Goal: Use online tool/utility: Utilize a website feature to perform a specific function

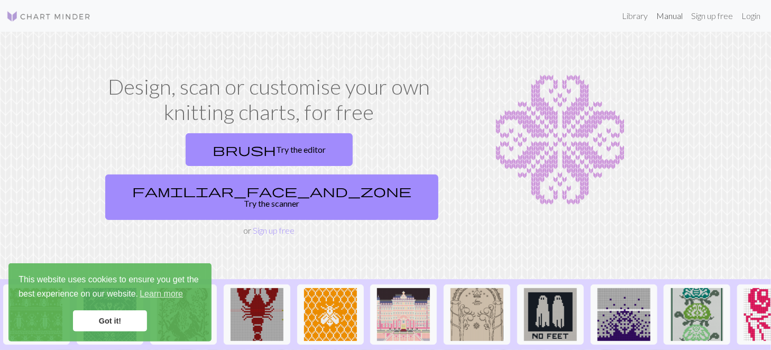
click at [652, 15] on link "Manual" at bounding box center [669, 15] width 35 height 21
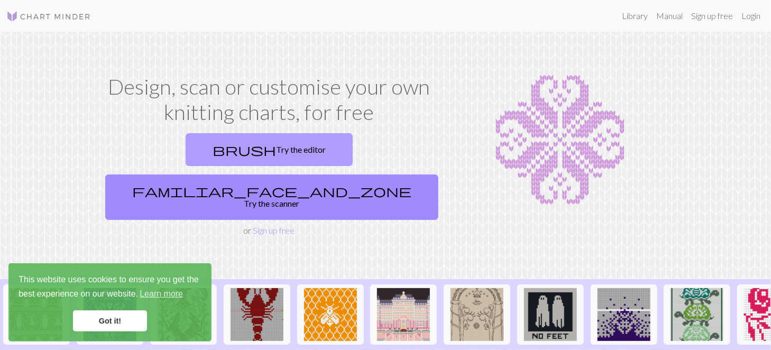
click at [221, 158] on link "brush Try the editor" at bounding box center [269, 149] width 167 height 33
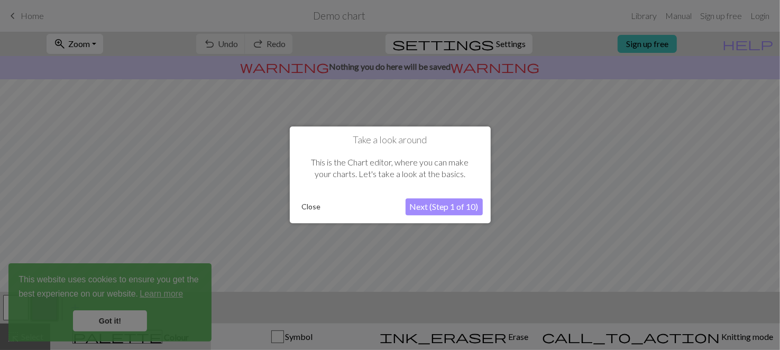
click at [423, 207] on button "Next (Step 1 of 10)" at bounding box center [443, 207] width 77 height 17
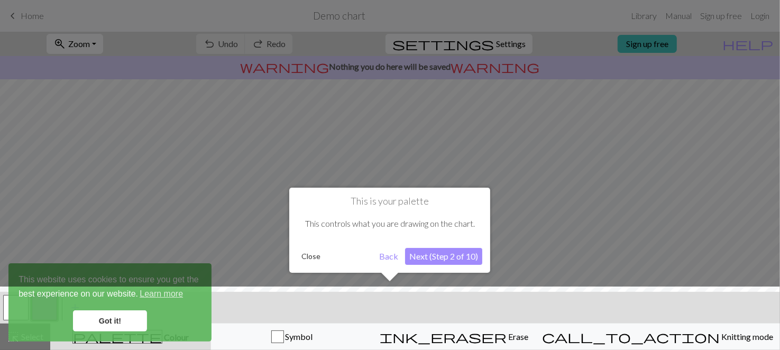
click at [430, 258] on button "Next (Step 2 of 10)" at bounding box center [443, 256] width 77 height 17
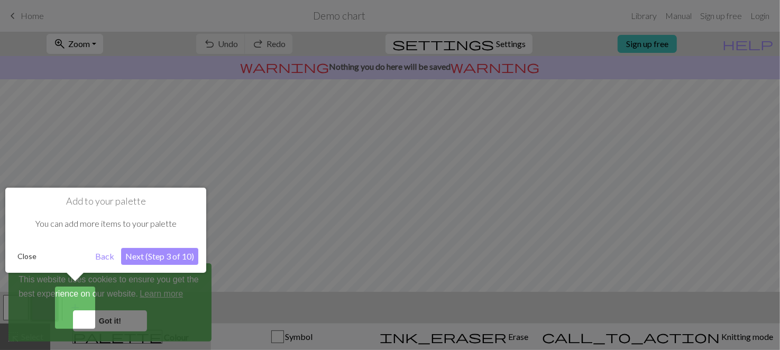
click at [112, 322] on div at bounding box center [390, 175] width 780 height 350
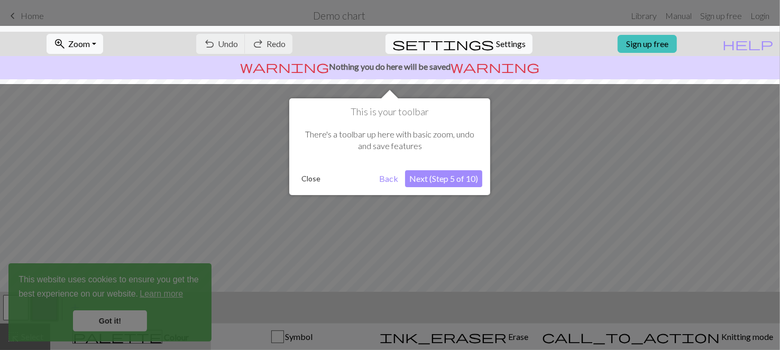
click at [437, 179] on button "Next (Step 5 of 10)" at bounding box center [443, 178] width 77 height 17
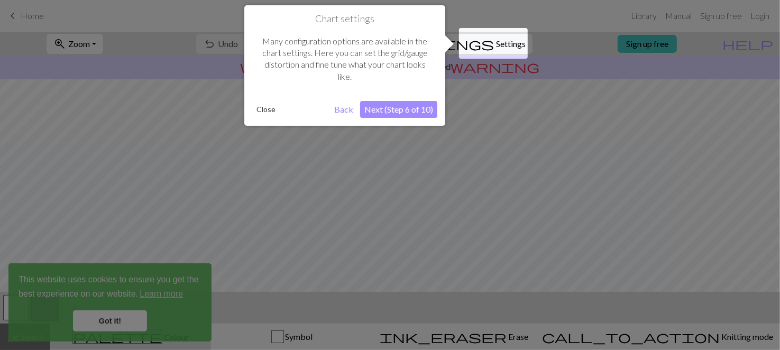
click at [385, 112] on button "Next (Step 6 of 10)" at bounding box center [398, 109] width 77 height 17
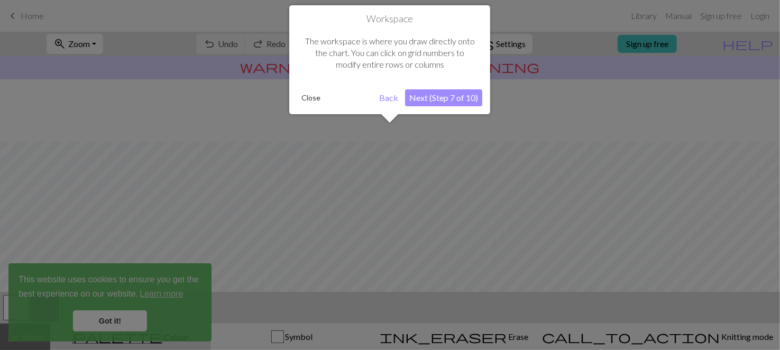
scroll to position [62, 0]
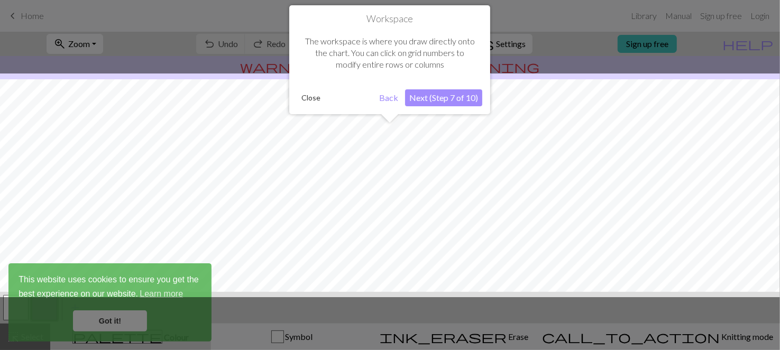
click at [449, 102] on button "Next (Step 7 of 10)" at bounding box center [443, 97] width 77 height 17
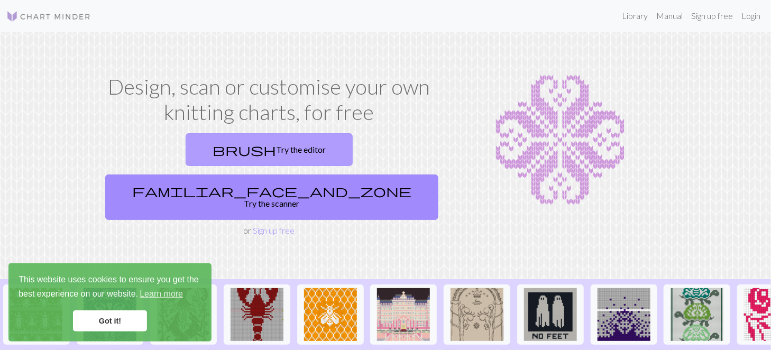
click at [201, 141] on link "brush Try the editor" at bounding box center [269, 149] width 167 height 33
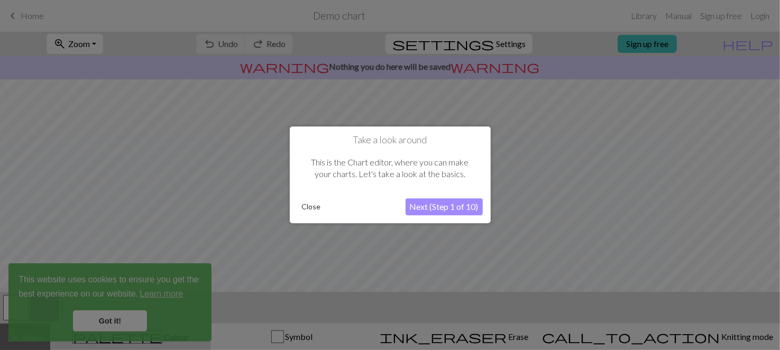
click at [318, 211] on button "Close" at bounding box center [311, 207] width 27 height 16
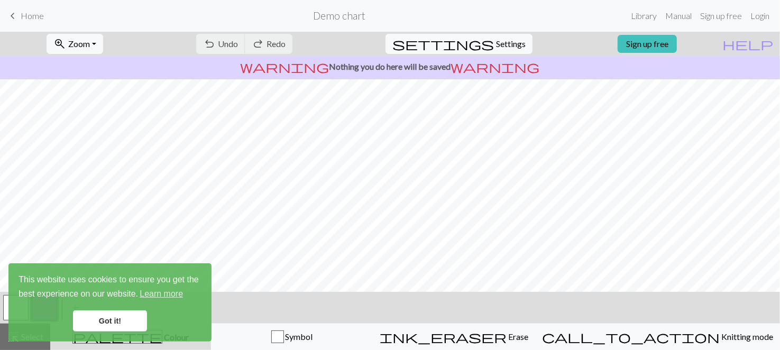
click at [266, 43] on div "undo Undo Undo redo Redo Redo" at bounding box center [244, 44] width 112 height 24
click at [266, 47] on div "undo Undo Undo redo Redo Redo" at bounding box center [244, 44] width 112 height 24
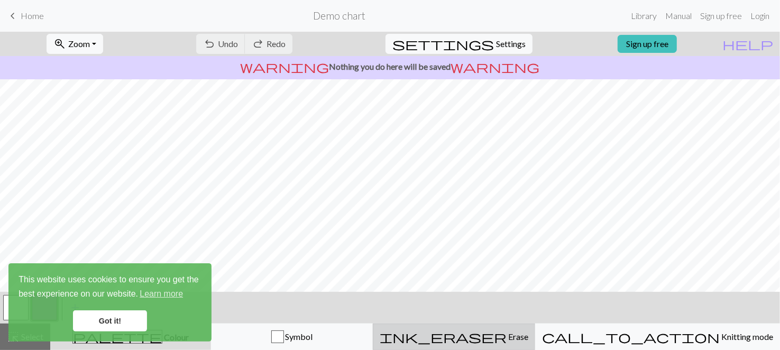
click at [506, 338] on span "Erase" at bounding box center [517, 336] width 22 height 10
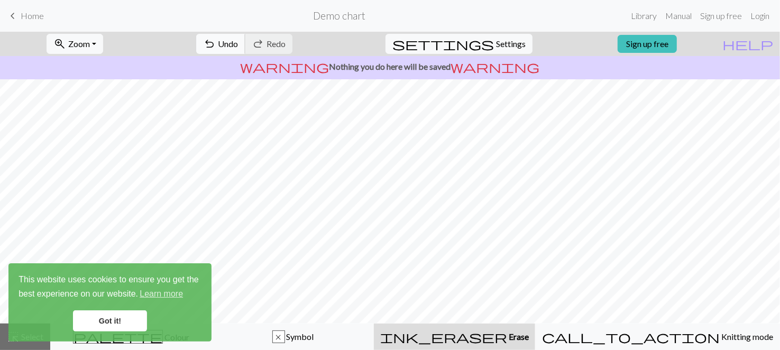
click at [238, 44] on span "Undo" at bounding box center [228, 44] width 20 height 10
click at [269, 44] on div "undo Undo Undo redo Redo Redo" at bounding box center [244, 44] width 112 height 24
click at [528, 340] on div "ink_eraser Erase Erase" at bounding box center [454, 336] width 149 height 13
click at [205, 336] on div "palette Colour Colour" at bounding box center [131, 337] width 148 height 14
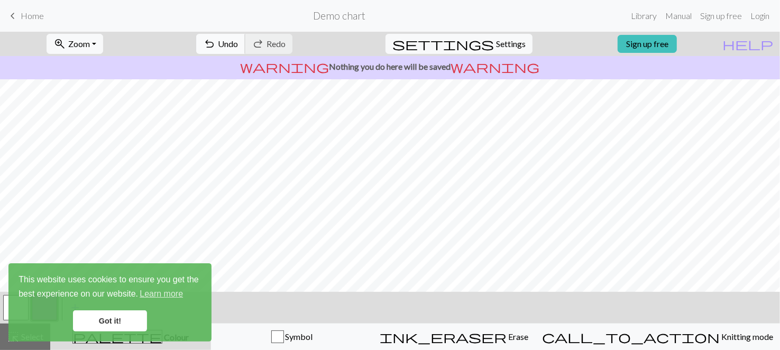
click at [238, 48] on span "Undo" at bounding box center [228, 44] width 20 height 10
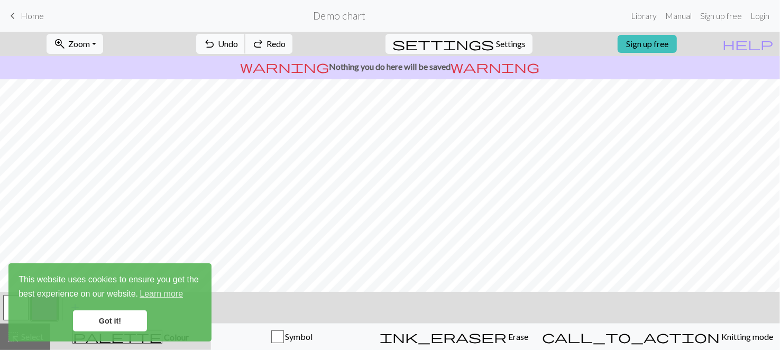
click at [238, 48] on span "Undo" at bounding box center [228, 44] width 20 height 10
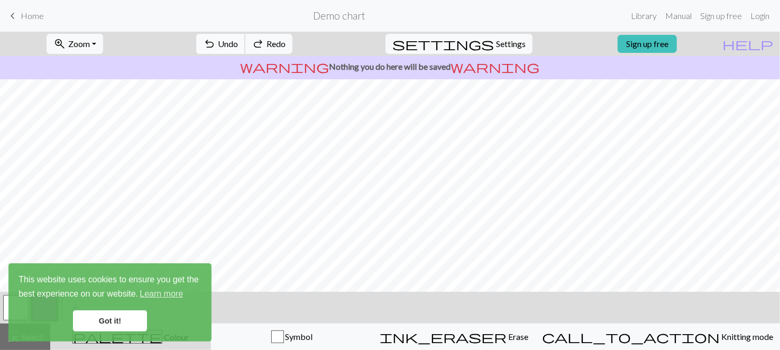
click at [238, 48] on span "Undo" at bounding box center [228, 44] width 20 height 10
click at [180, 343] on div "palette Colour Colour" at bounding box center [131, 337] width 148 height 14
click at [140, 327] on link "Got it!" at bounding box center [110, 320] width 74 height 21
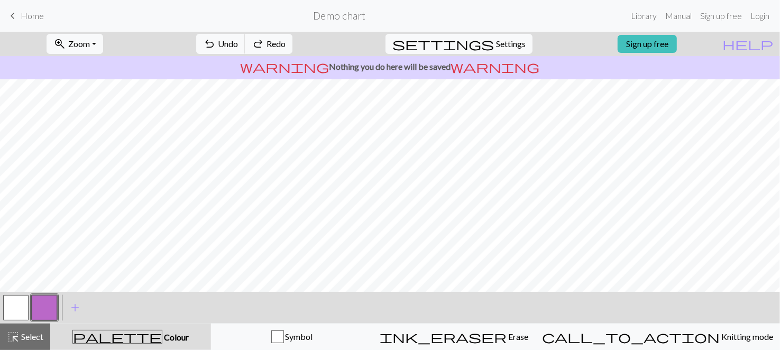
click at [19, 313] on button "button" at bounding box center [15, 307] width 25 height 25
click at [75, 307] on span "add" at bounding box center [75, 307] width 13 height 15
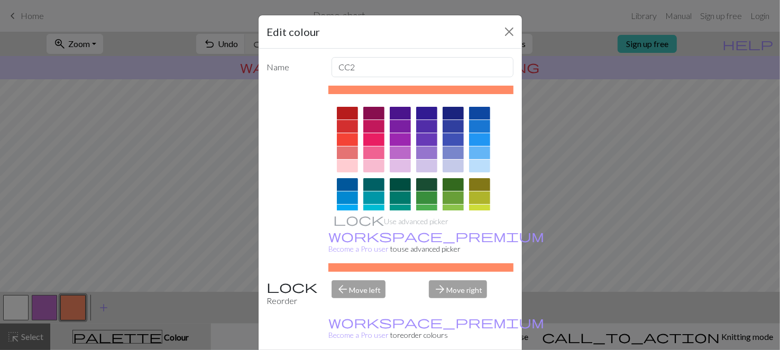
click at [449, 126] on div at bounding box center [452, 126] width 21 height 13
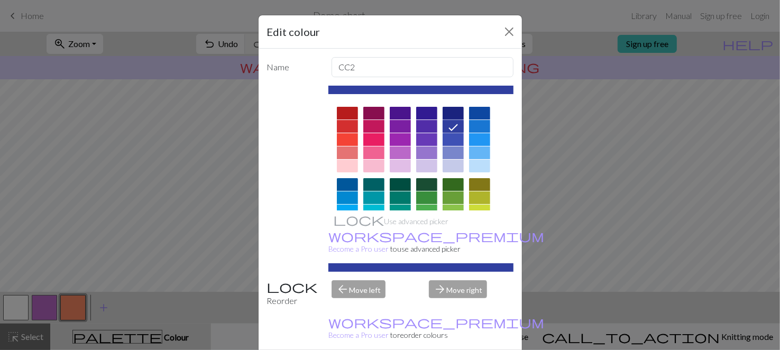
click at [474, 126] on div at bounding box center [479, 126] width 21 height 13
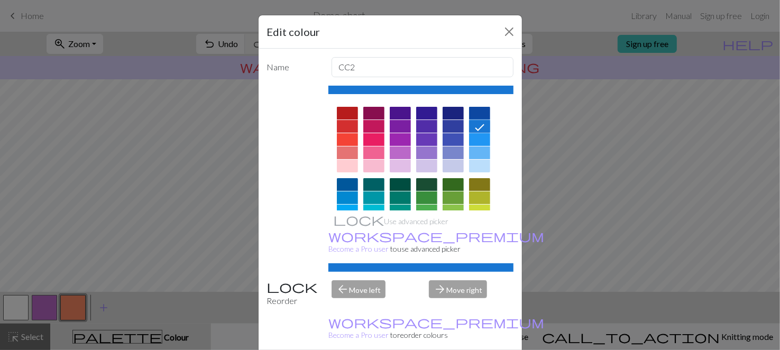
click at [453, 122] on div at bounding box center [452, 126] width 21 height 13
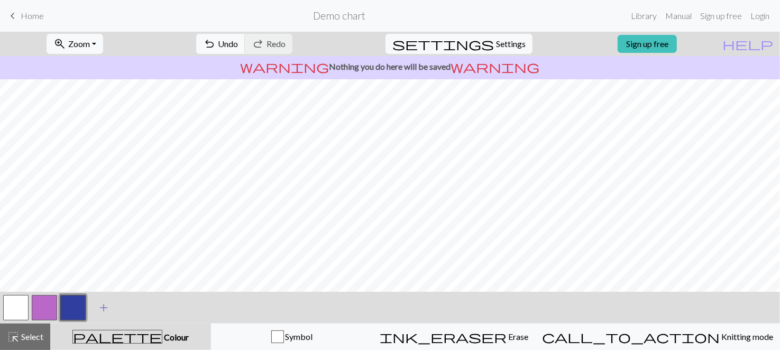
click at [102, 307] on span "add" at bounding box center [103, 307] width 13 height 15
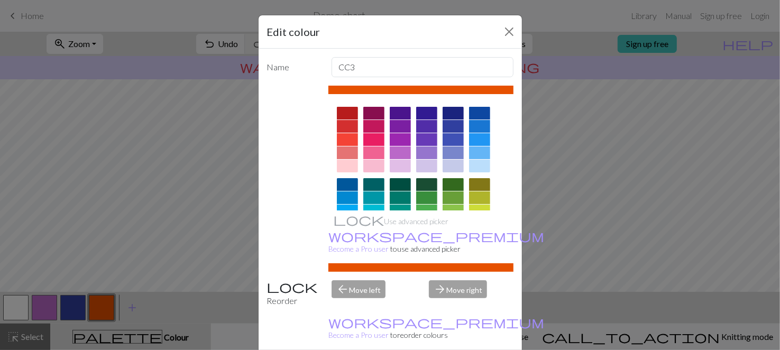
click at [476, 125] on div at bounding box center [479, 126] width 21 height 13
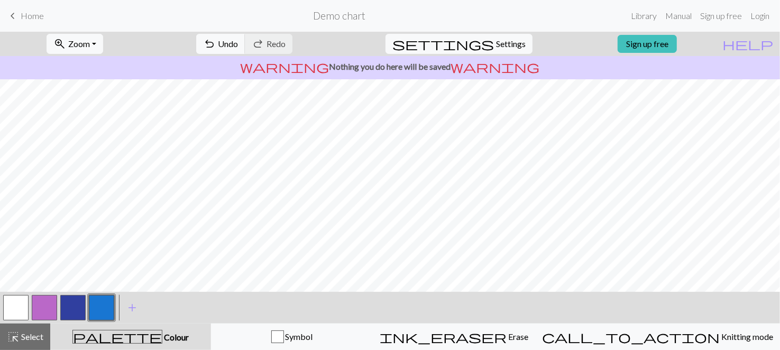
click at [70, 309] on button "button" at bounding box center [72, 307] width 25 height 25
click at [23, 310] on button "button" at bounding box center [15, 307] width 25 height 25
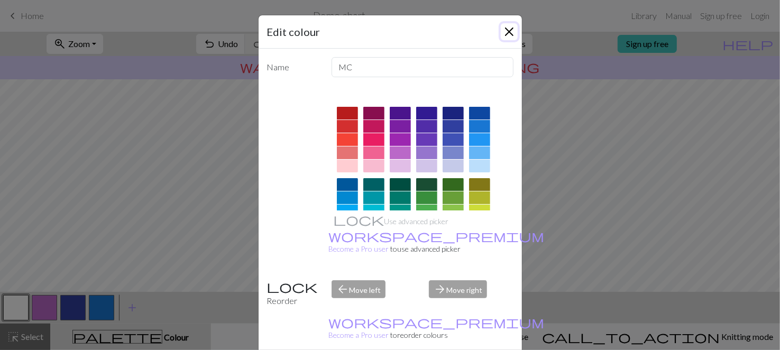
click at [502, 37] on button "Close" at bounding box center [509, 31] width 17 height 17
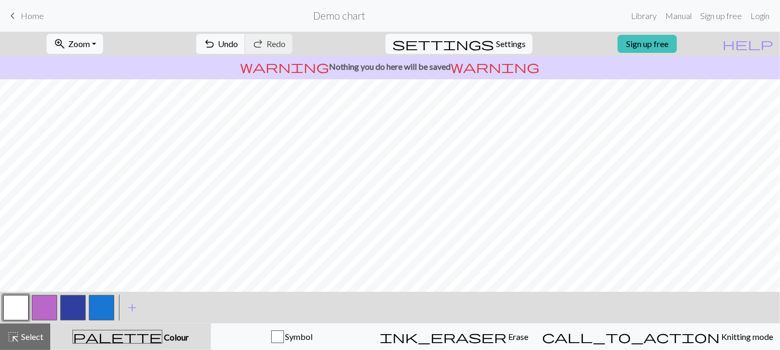
click at [69, 317] on button "button" at bounding box center [72, 307] width 25 height 25
click at [26, 304] on button "button" at bounding box center [15, 307] width 25 height 25
click at [87, 304] on div at bounding box center [101, 307] width 29 height 29
click at [80, 307] on button "button" at bounding box center [72, 307] width 25 height 25
click at [245, 36] on button "undo Undo Undo" at bounding box center [220, 44] width 49 height 20
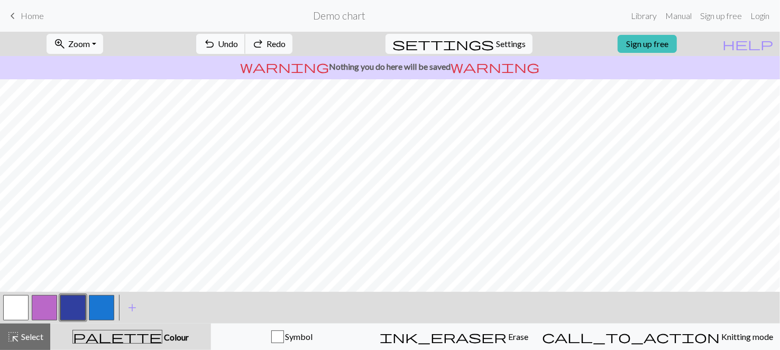
click at [245, 36] on button "undo Undo Undo" at bounding box center [220, 44] width 49 height 20
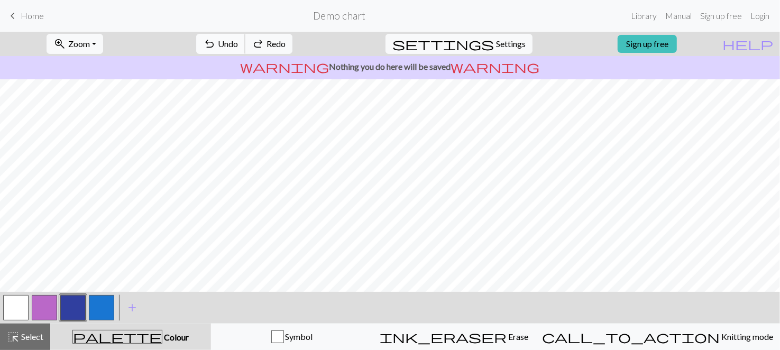
click at [245, 36] on button "undo Undo Undo" at bounding box center [220, 44] width 49 height 20
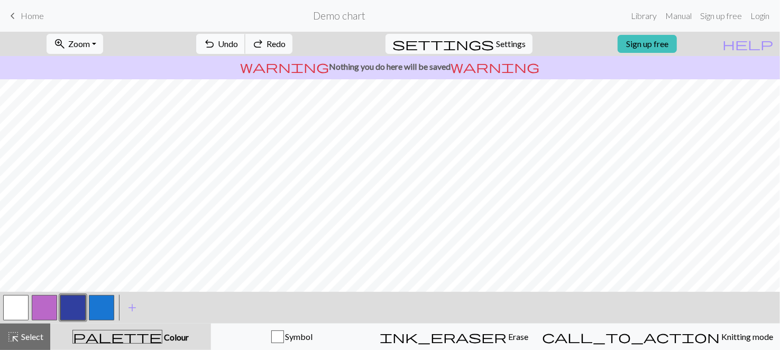
click at [245, 36] on button "undo Undo Undo" at bounding box center [220, 44] width 49 height 20
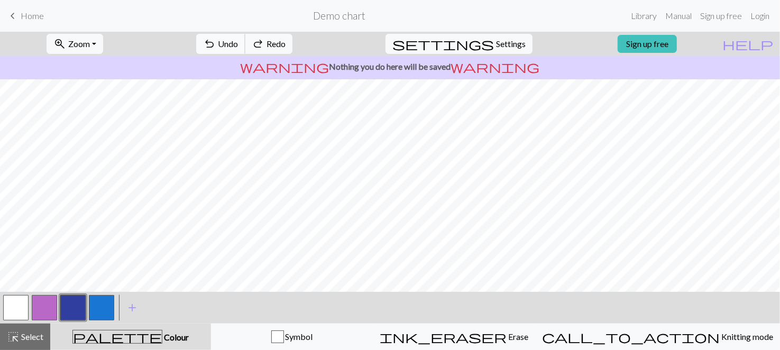
click at [245, 36] on button "undo Undo Undo" at bounding box center [220, 44] width 49 height 20
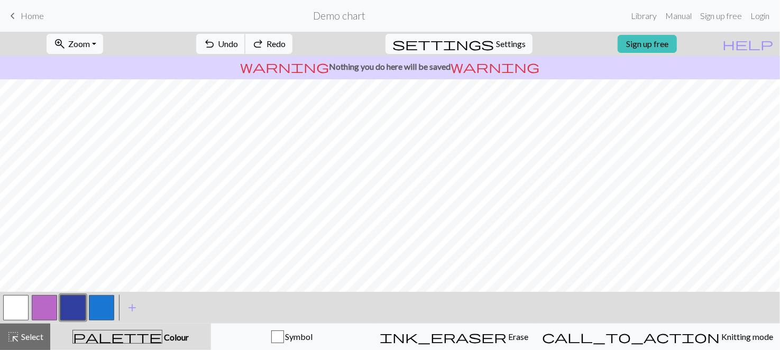
click at [245, 36] on button "undo Undo Undo" at bounding box center [220, 44] width 49 height 20
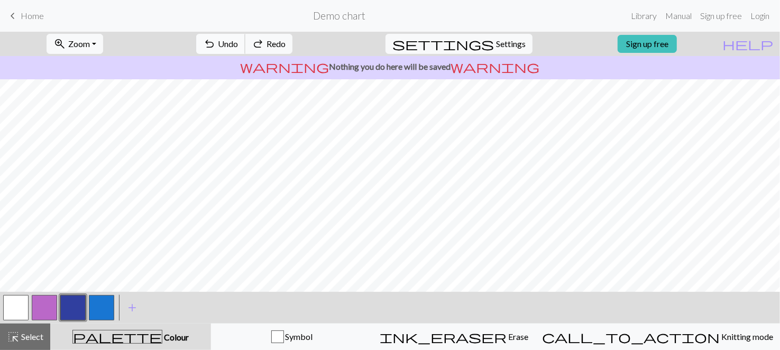
click at [245, 36] on button "undo Undo Undo" at bounding box center [220, 44] width 49 height 20
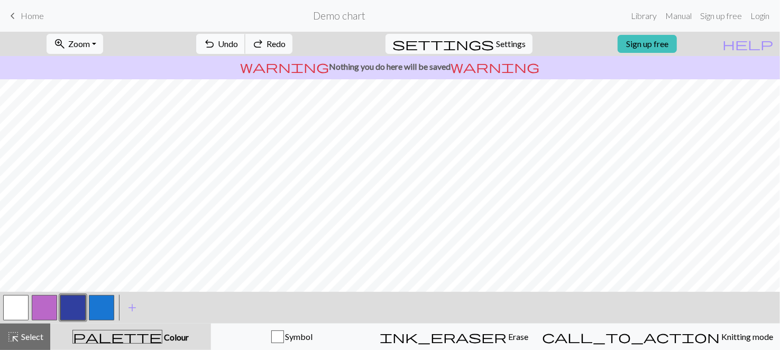
click at [245, 36] on button "undo Undo Undo" at bounding box center [220, 44] width 49 height 20
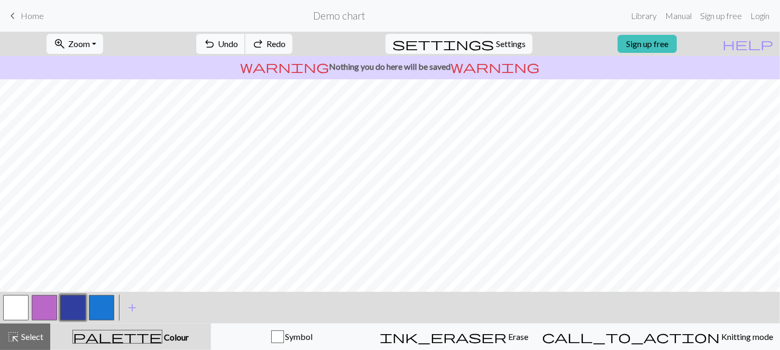
click at [245, 36] on button "undo Undo Undo" at bounding box center [220, 44] width 49 height 20
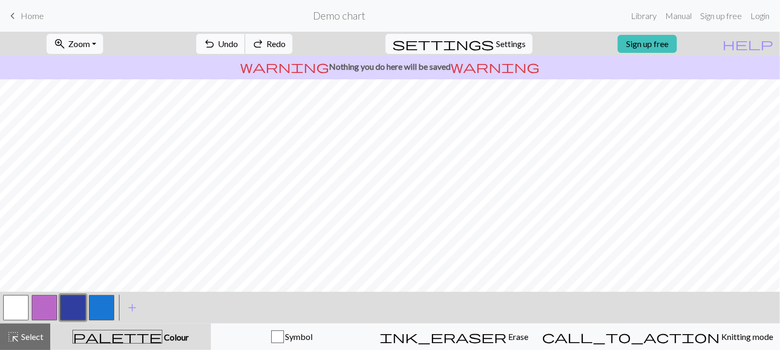
click at [245, 36] on button "undo Undo Undo" at bounding box center [220, 44] width 49 height 20
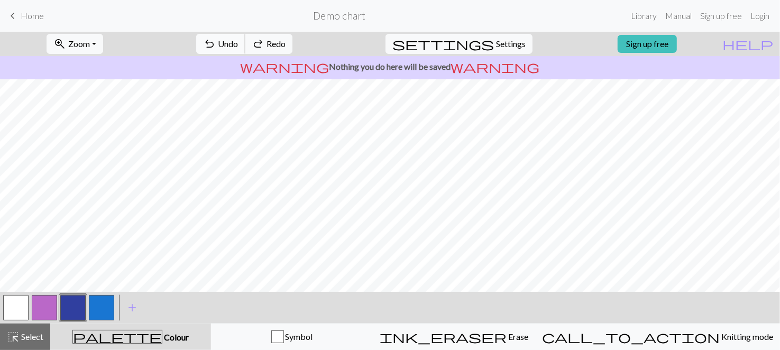
click at [245, 36] on button "undo Undo Undo" at bounding box center [220, 44] width 49 height 20
click at [269, 36] on div "undo Undo Undo redo Redo Redo" at bounding box center [244, 44] width 112 height 24
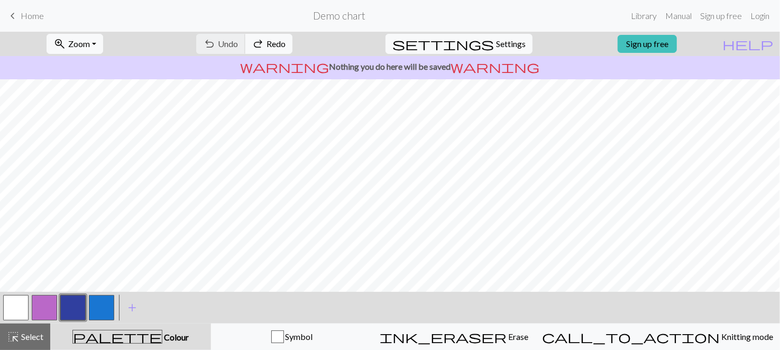
click at [269, 36] on div "undo Undo Undo redo Redo Redo" at bounding box center [244, 44] width 112 height 24
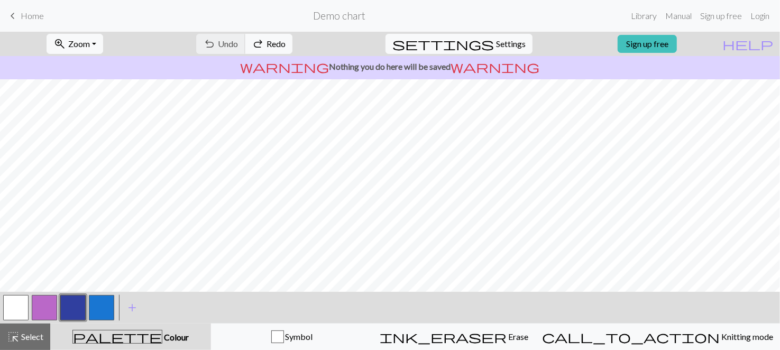
click at [269, 36] on div "undo Undo Undo redo Redo Redo" at bounding box center [244, 44] width 112 height 24
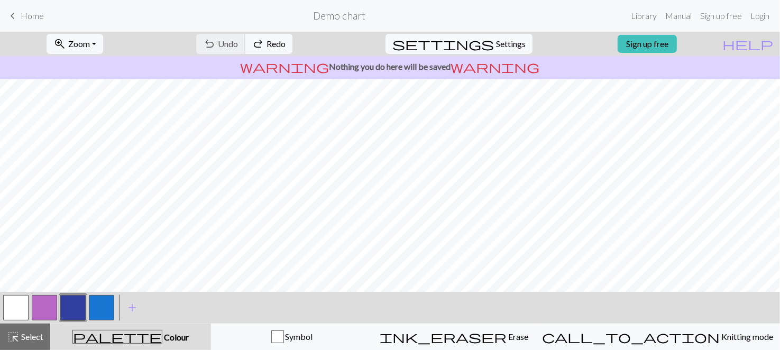
click at [269, 36] on div "undo Undo Undo redo Redo Redo" at bounding box center [244, 44] width 112 height 24
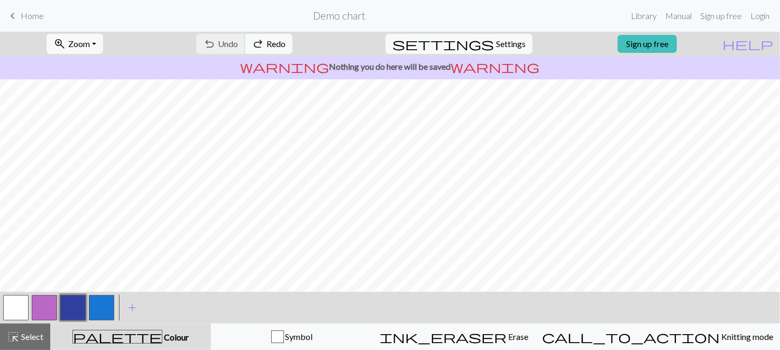
click at [269, 36] on div "undo Undo Undo redo Redo Redo" at bounding box center [244, 44] width 112 height 24
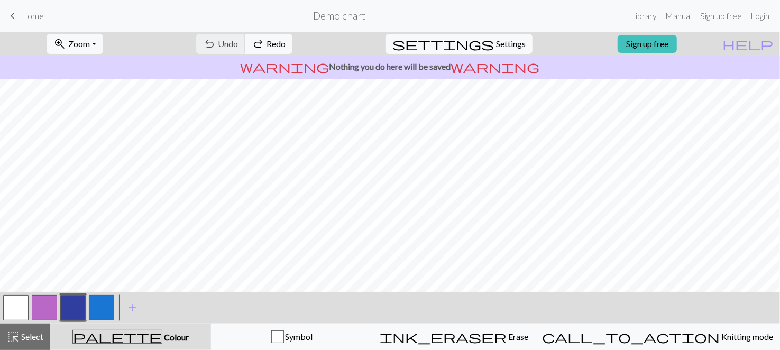
click at [269, 36] on div "undo Undo Undo redo Redo Redo" at bounding box center [244, 44] width 112 height 24
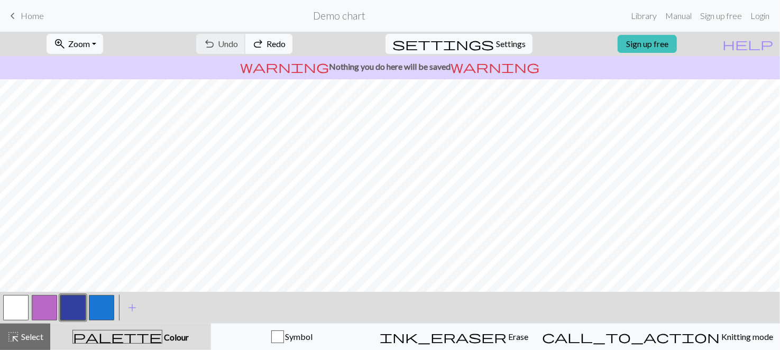
click at [269, 36] on div "undo Undo Undo redo Redo Redo" at bounding box center [244, 44] width 112 height 24
click at [285, 42] on span "Redo" at bounding box center [275, 44] width 19 height 10
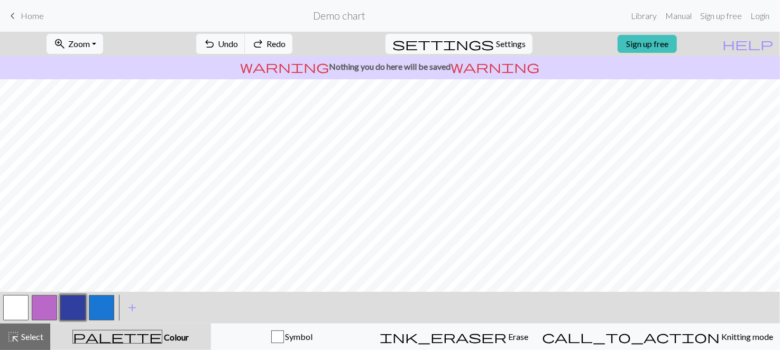
click at [285, 42] on span "Redo" at bounding box center [275, 44] width 19 height 10
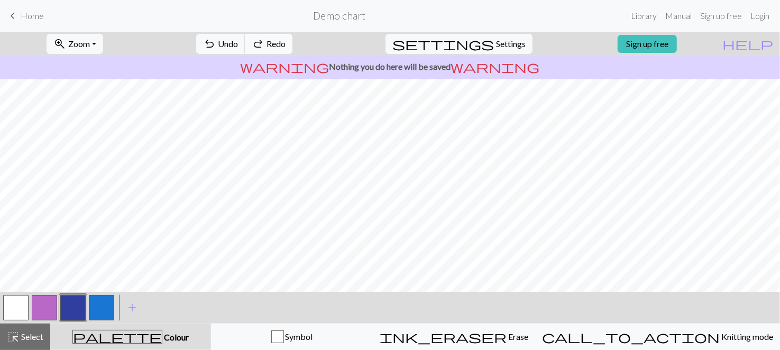
click at [285, 42] on span "Redo" at bounding box center [275, 44] width 19 height 10
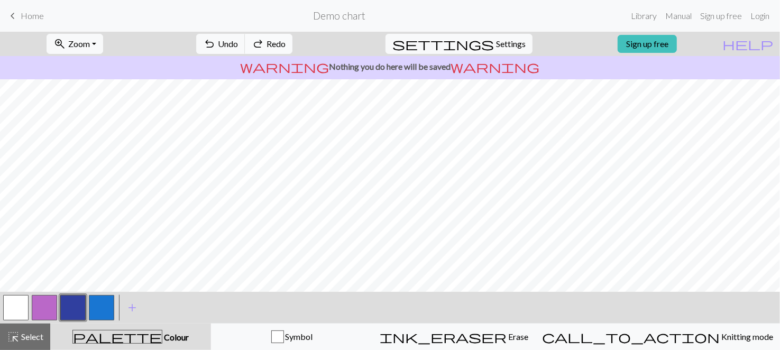
click at [285, 42] on span "Redo" at bounding box center [275, 44] width 19 height 10
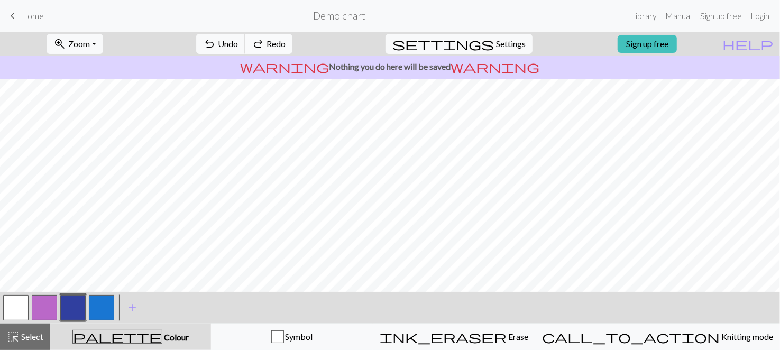
click at [285, 42] on span "Redo" at bounding box center [275, 44] width 19 height 10
click at [20, 309] on button "button" at bounding box center [15, 307] width 25 height 25
click at [66, 309] on button "button" at bounding box center [72, 307] width 25 height 25
click at [238, 41] on span "Undo" at bounding box center [228, 44] width 20 height 10
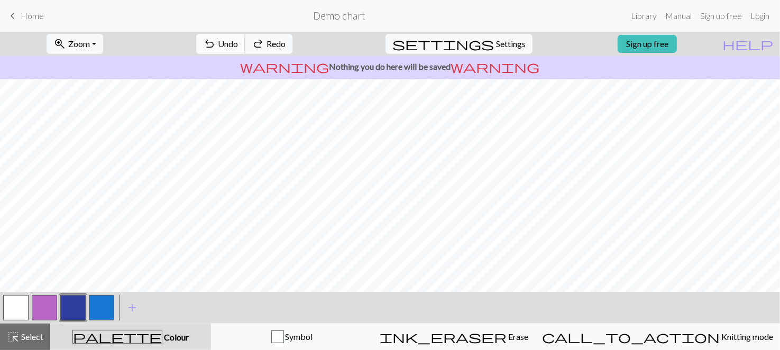
click at [238, 41] on span "Undo" at bounding box center [228, 44] width 20 height 10
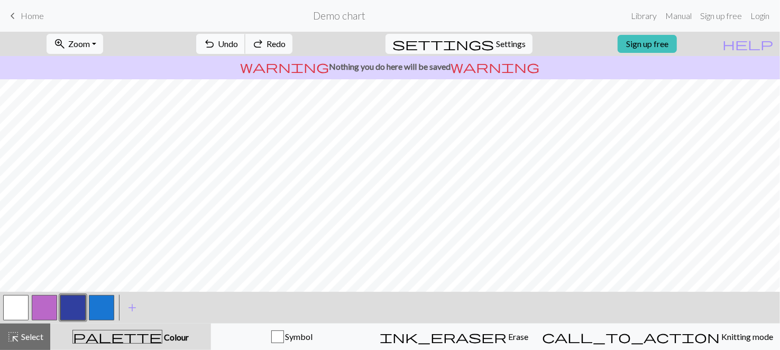
click at [238, 41] on span "Undo" at bounding box center [228, 44] width 20 height 10
click at [465, 44] on button "settings Settings" at bounding box center [458, 44] width 147 height 20
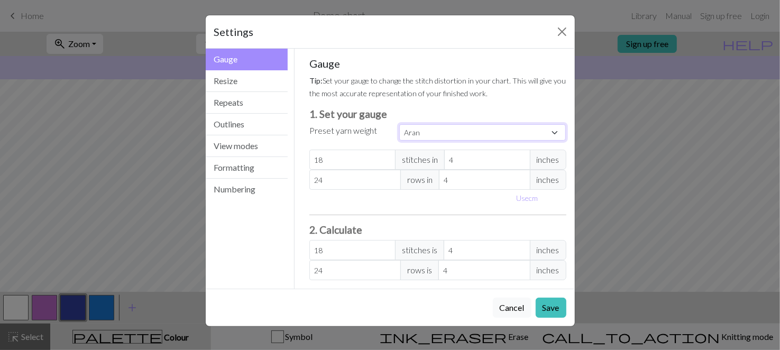
click at [410, 131] on select "Custom Square Lace Light Fingering Fingering Sport Double knit Worsted Aran Bul…" at bounding box center [482, 132] width 167 height 16
select select "fingering"
click at [399, 124] on select "Custom Square Lace Light Fingering Fingering Sport Double knit Worsted Aran Bul…" at bounding box center [482, 132] width 167 height 16
type input "28"
type input "36"
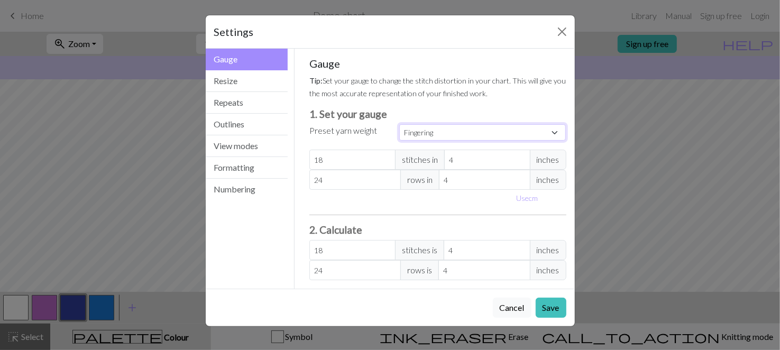
type input "28"
type input "36"
click at [278, 92] on button "Repeats" at bounding box center [247, 103] width 82 height 22
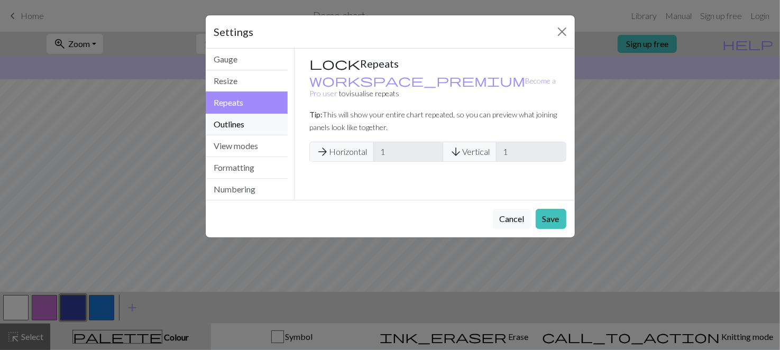
click at [268, 121] on button "Outlines" at bounding box center [247, 125] width 82 height 22
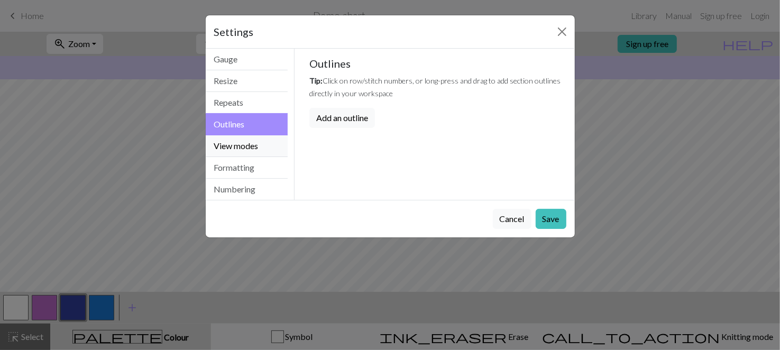
click at [269, 141] on button "View modes" at bounding box center [247, 146] width 82 height 22
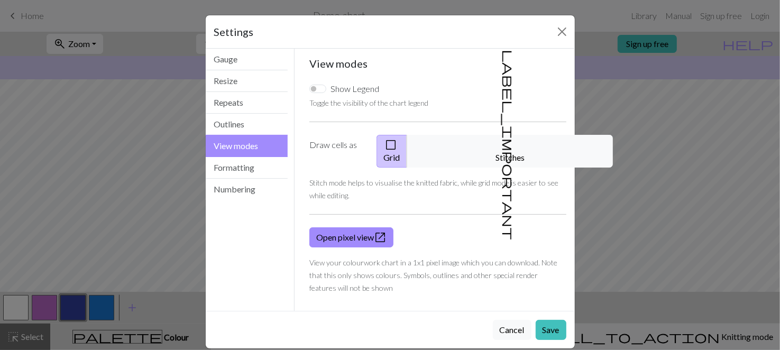
click at [518, 131] on div "Show Legend Toggle the visibility of the chart legend Draw cells as check_box_o…" at bounding box center [438, 188] width 270 height 228
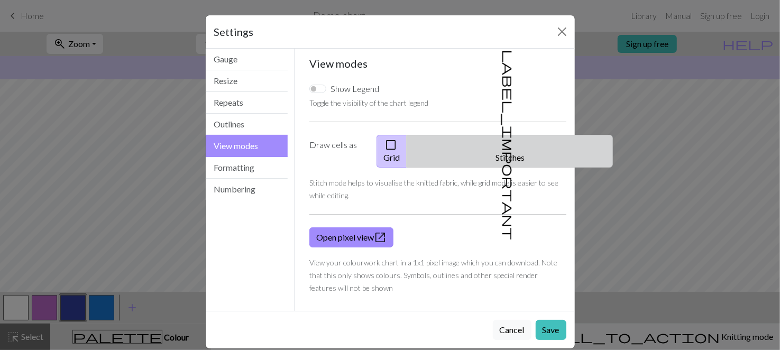
click at [518, 139] on button "label_important Stitches" at bounding box center [510, 151] width 206 height 33
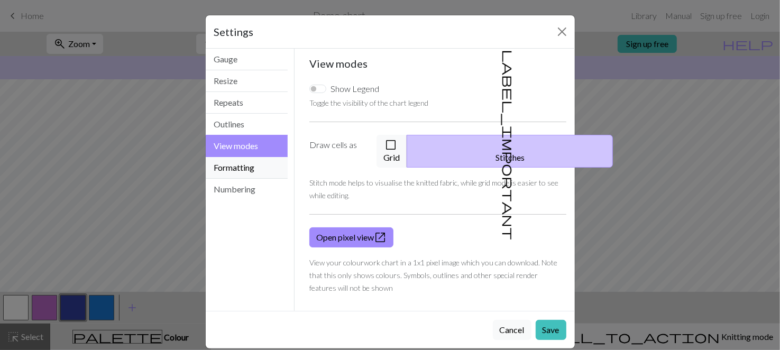
click at [271, 169] on button "Formatting" at bounding box center [247, 168] width 82 height 22
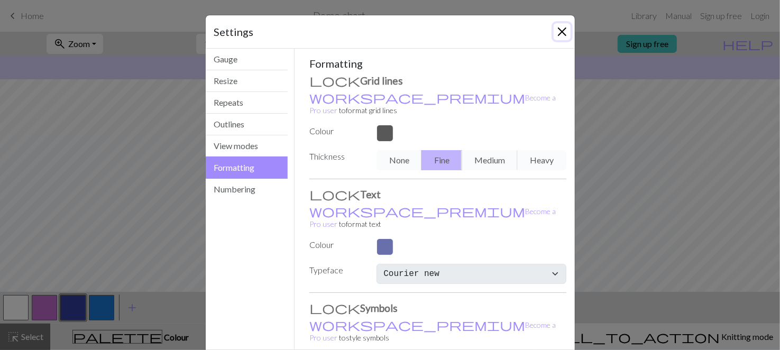
click at [556, 34] on button "Close" at bounding box center [561, 31] width 17 height 17
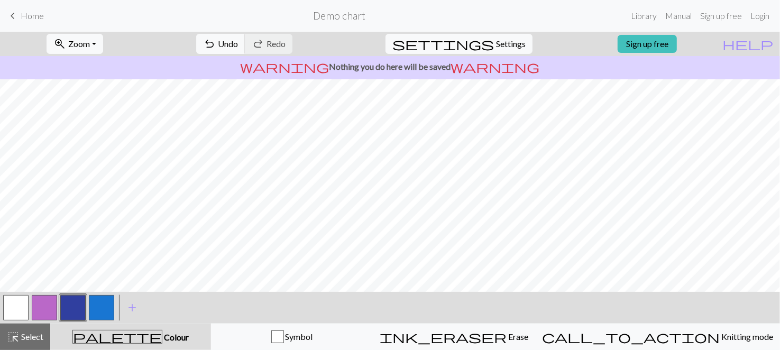
click at [20, 304] on button "button" at bounding box center [15, 307] width 25 height 25
click at [94, 308] on button "button" at bounding box center [101, 307] width 25 height 25
click at [106, 307] on button "button" at bounding box center [101, 307] width 25 height 25
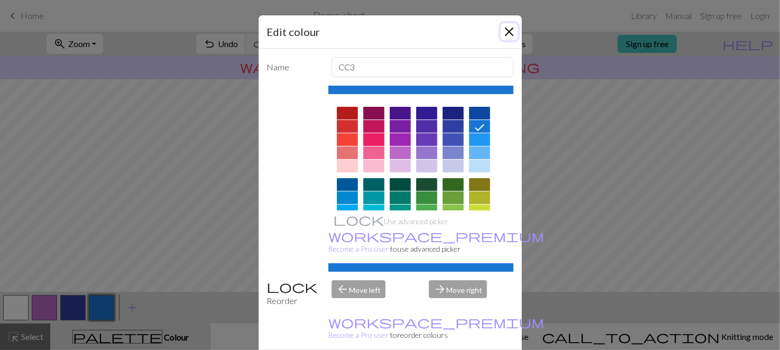
click at [502, 37] on button "Close" at bounding box center [509, 31] width 17 height 17
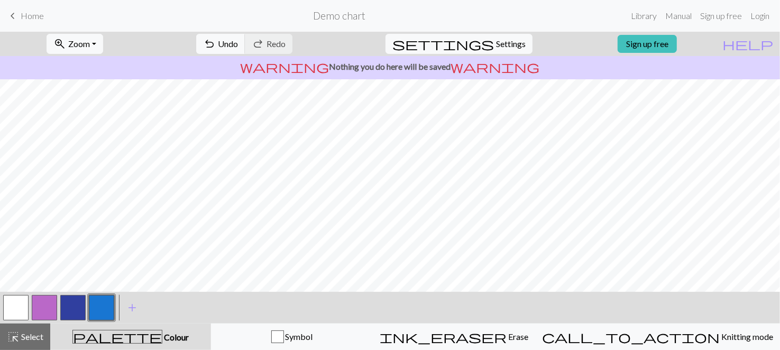
click at [22, 307] on button "button" at bounding box center [15, 307] width 25 height 25
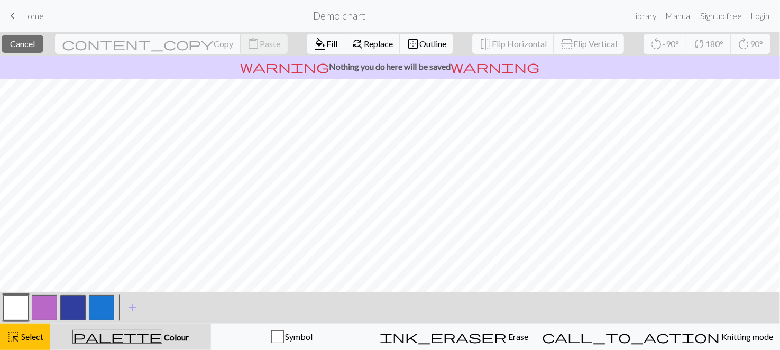
click at [18, 301] on button "button" at bounding box center [15, 307] width 25 height 25
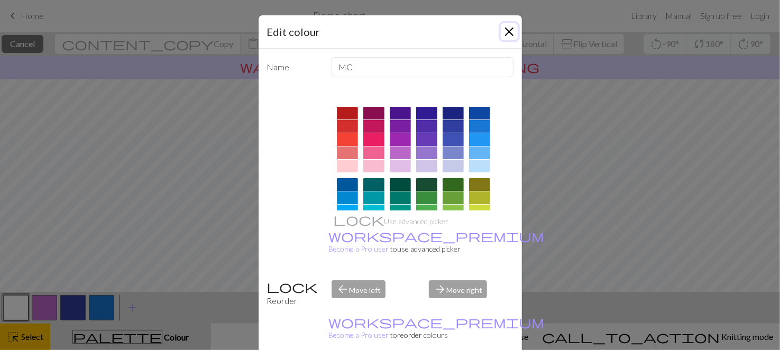
click at [501, 36] on button "Close" at bounding box center [509, 31] width 17 height 17
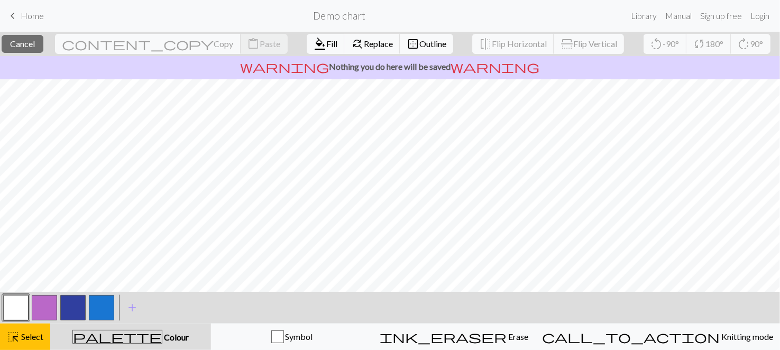
click at [21, 311] on button "button" at bounding box center [15, 307] width 25 height 25
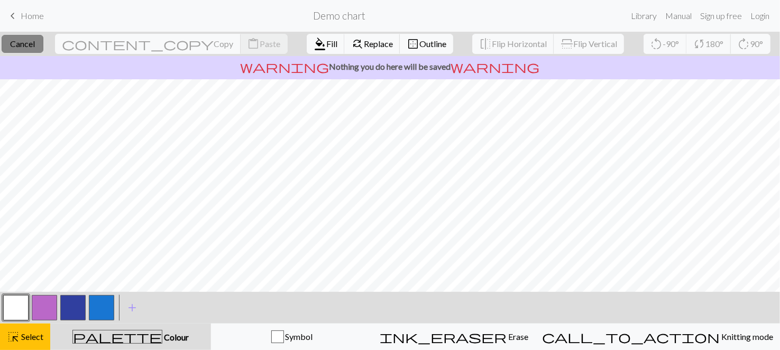
click at [35, 43] on span "Cancel" at bounding box center [22, 44] width 25 height 10
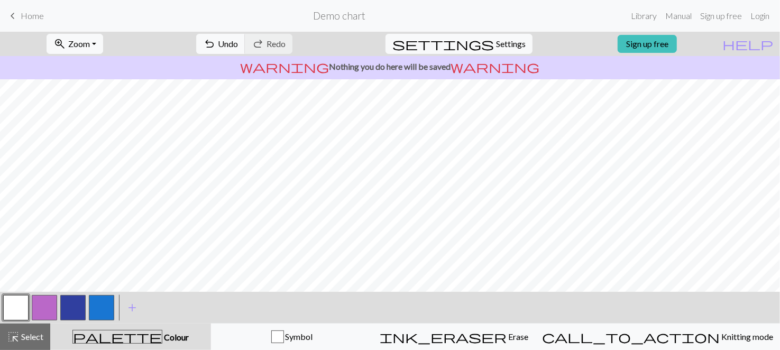
click at [68, 317] on button "button" at bounding box center [72, 307] width 25 height 25
click at [17, 315] on button "button" at bounding box center [15, 307] width 25 height 25
click at [81, 305] on button "button" at bounding box center [72, 307] width 25 height 25
click at [23, 299] on button "button" at bounding box center [15, 307] width 25 height 25
click at [72, 300] on button "button" at bounding box center [72, 307] width 25 height 25
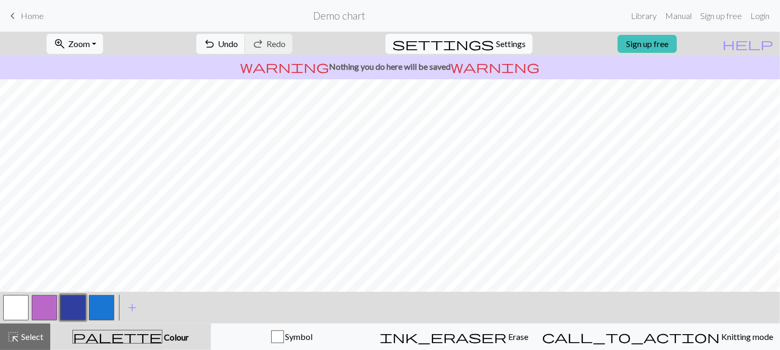
click at [481, 48] on span "settings" at bounding box center [442, 43] width 101 height 15
select select "aran"
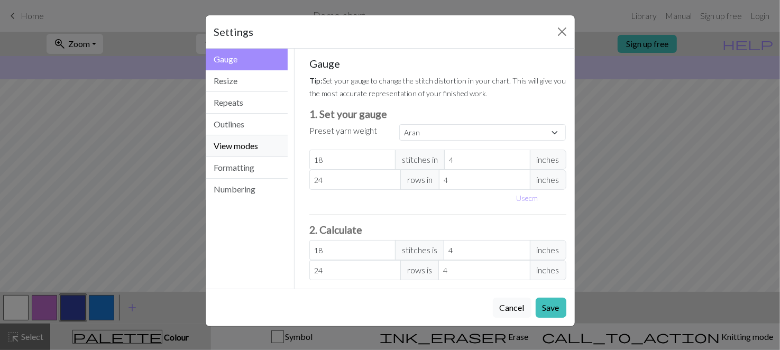
click at [239, 140] on button "View modes" at bounding box center [247, 146] width 82 height 22
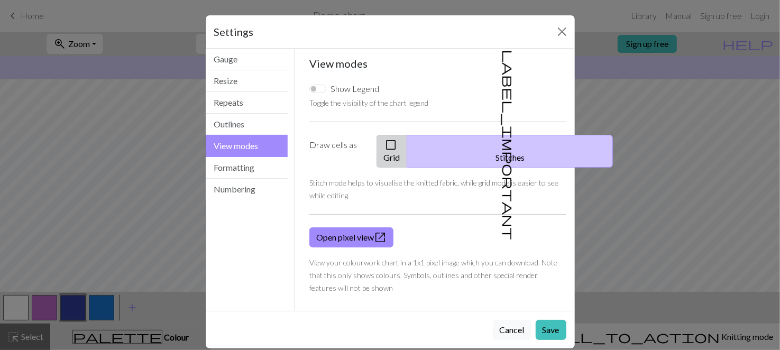
click at [397, 145] on span "check_box_outline_blank" at bounding box center [390, 144] width 13 height 15
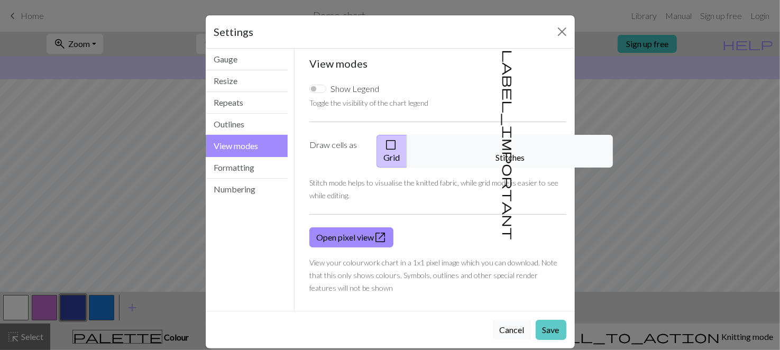
click at [559, 320] on button "Save" at bounding box center [551, 330] width 31 height 20
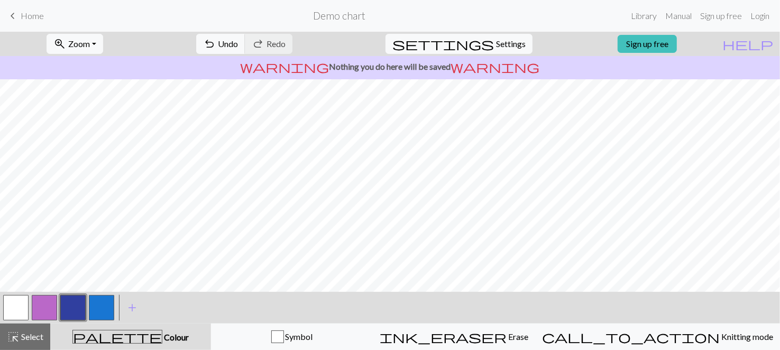
click at [114, 303] on div at bounding box center [101, 307] width 29 height 29
click at [103, 303] on button "button" at bounding box center [101, 307] width 25 height 25
click at [85, 301] on button "button" at bounding box center [72, 307] width 25 height 25
click at [104, 304] on button "button" at bounding box center [101, 307] width 25 height 25
click at [80, 308] on button "button" at bounding box center [72, 307] width 25 height 25
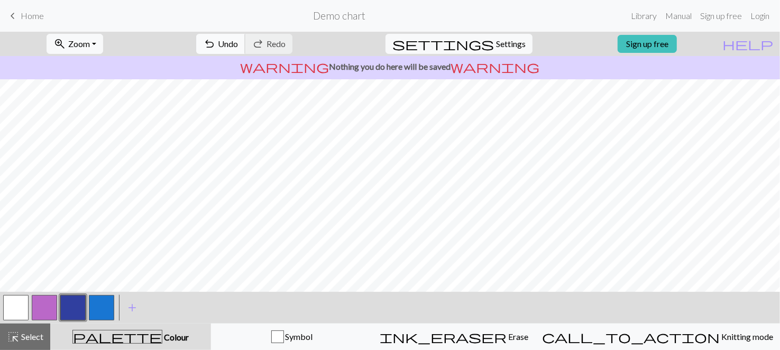
click at [245, 50] on button "undo Undo Undo" at bounding box center [220, 44] width 49 height 20
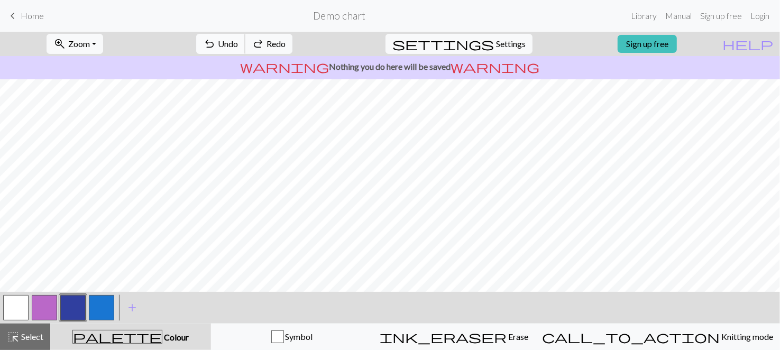
click at [245, 50] on button "undo Undo Undo" at bounding box center [220, 44] width 49 height 20
click at [94, 301] on button "button" at bounding box center [101, 307] width 25 height 25
click at [475, 38] on span "settings" at bounding box center [442, 43] width 101 height 15
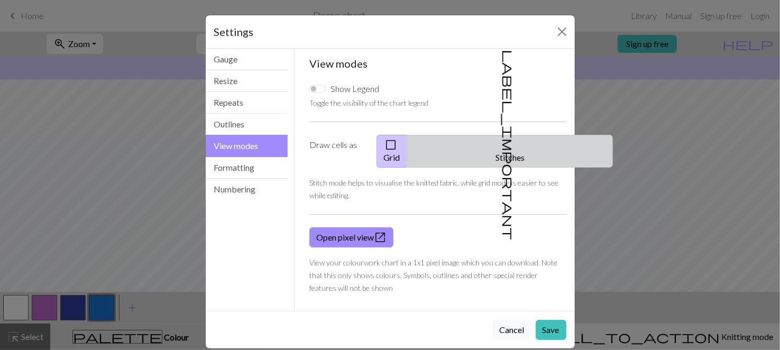
click at [488, 147] on button "label_important Stitches" at bounding box center [510, 151] width 206 height 33
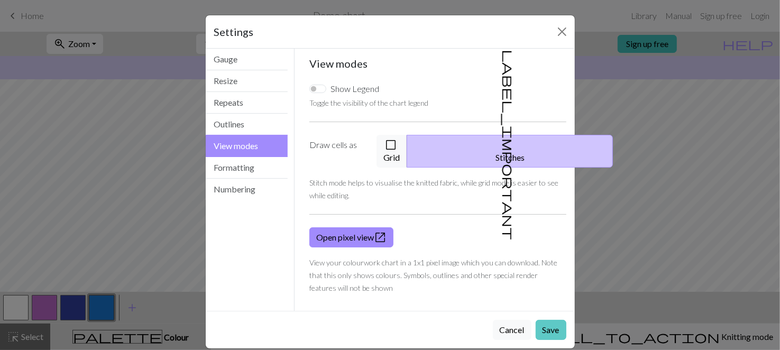
click at [559, 320] on button "Save" at bounding box center [551, 330] width 31 height 20
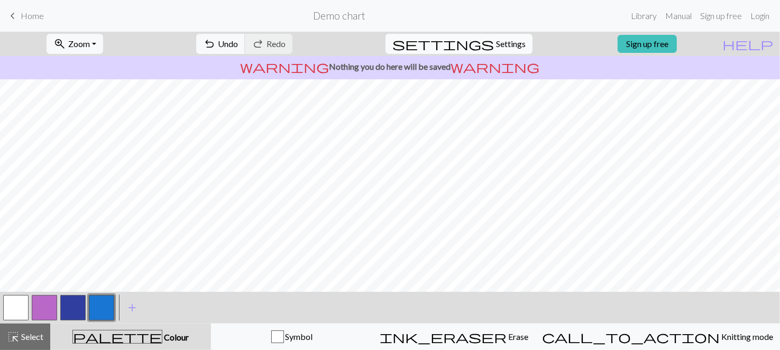
click at [484, 34] on button "settings Settings" at bounding box center [458, 44] width 147 height 20
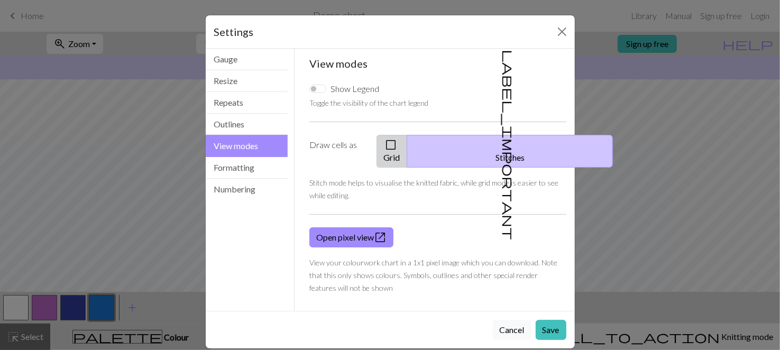
click at [407, 139] on button "check_box_outline_blank Grid" at bounding box center [391, 151] width 31 height 33
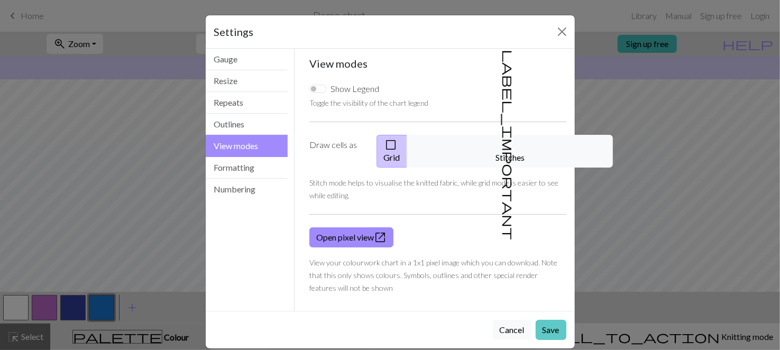
click at [550, 320] on button "Save" at bounding box center [551, 330] width 31 height 20
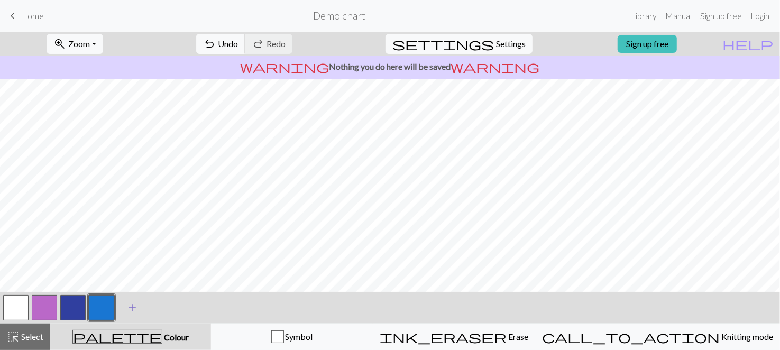
click at [127, 309] on span "add" at bounding box center [132, 307] width 13 height 15
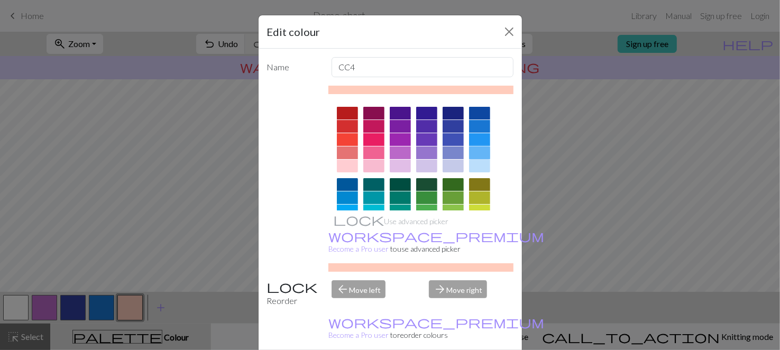
click at [479, 151] on div at bounding box center [479, 152] width 21 height 13
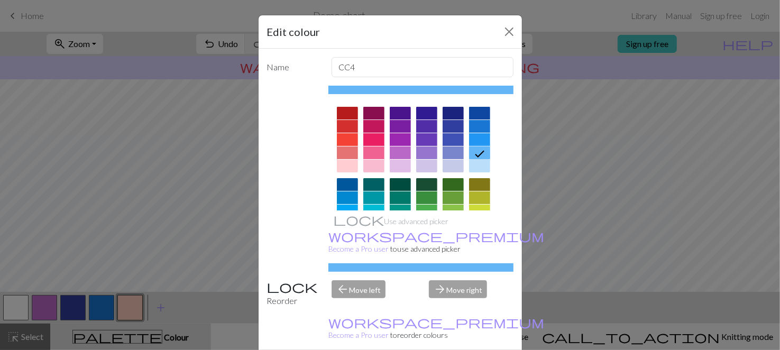
click at [110, 299] on div "Edit colour Name CC4 Use advanced picker workspace_premium Become a Pro user to…" at bounding box center [390, 175] width 780 height 350
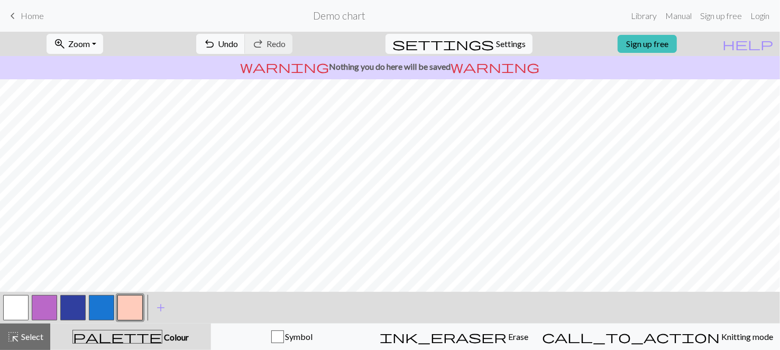
click at [108, 301] on button "button" at bounding box center [101, 307] width 25 height 25
click at [112, 298] on button "button" at bounding box center [101, 307] width 25 height 25
click at [110, 299] on button "button" at bounding box center [101, 307] width 25 height 25
click at [110, 299] on div "Edit colour Name CC3 Use advanced picker workspace_premium Become a Pro user to…" at bounding box center [390, 175] width 780 height 350
click at [107, 306] on button "button" at bounding box center [101, 307] width 25 height 25
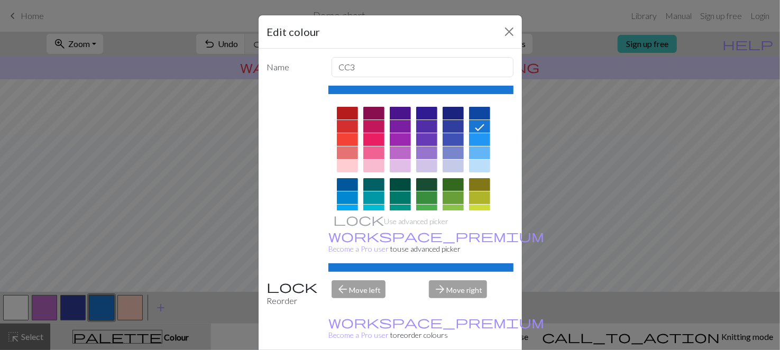
click at [482, 139] on div at bounding box center [479, 139] width 21 height 13
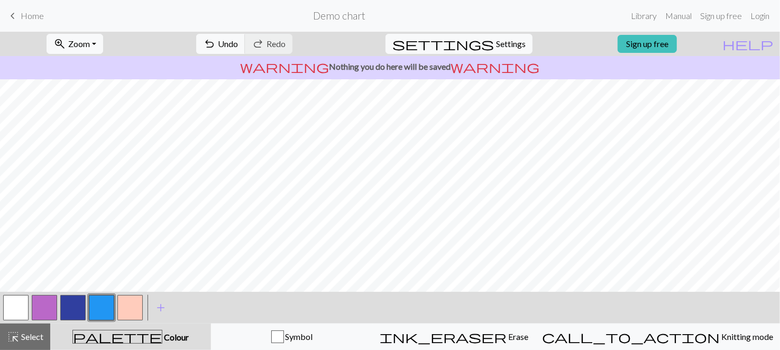
click at [15, 303] on button "button" at bounding box center [15, 307] width 25 height 25
click at [85, 297] on button "button" at bounding box center [72, 307] width 25 height 25
